Goal: Go to known website: Access a specific website the user already knows

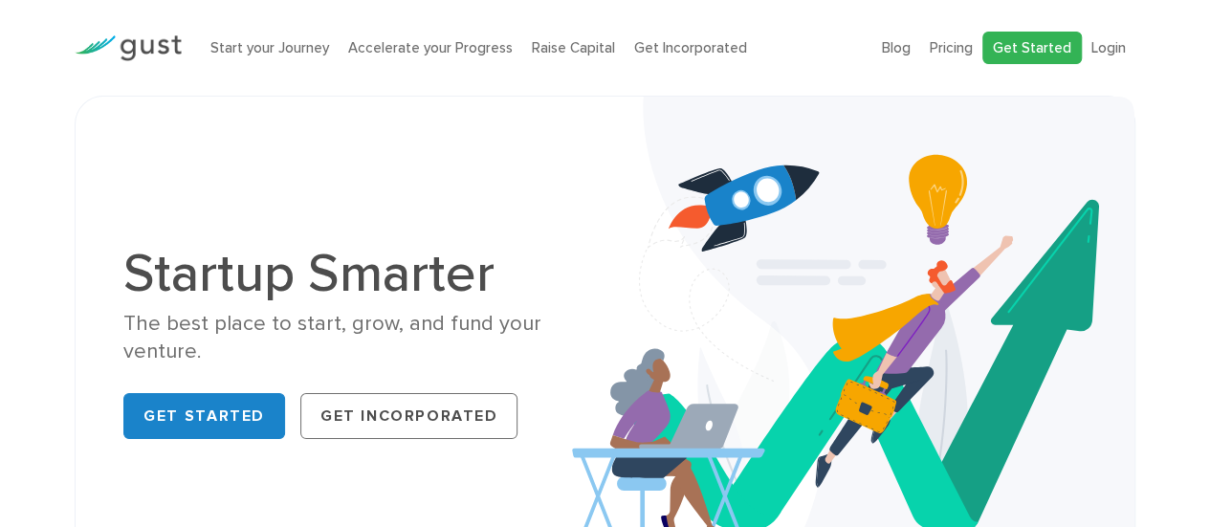
click at [1019, 47] on link "Get Started" at bounding box center [1031, 48] width 99 height 33
click at [1100, 49] on link "Login" at bounding box center [1108, 47] width 34 height 17
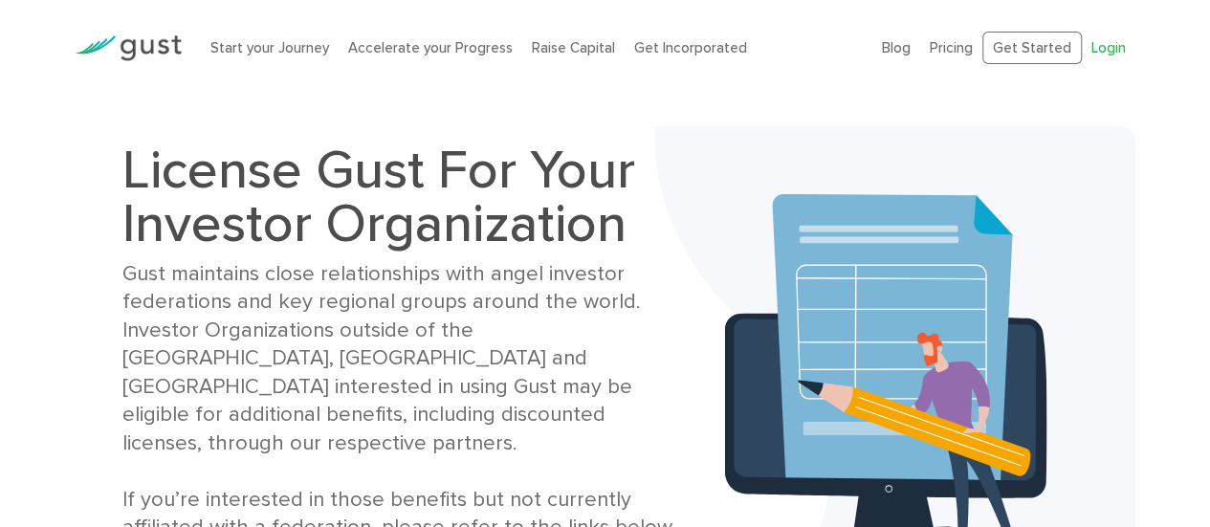
click at [1119, 42] on link "Login" at bounding box center [1108, 47] width 34 height 17
